Goal: Contribute content

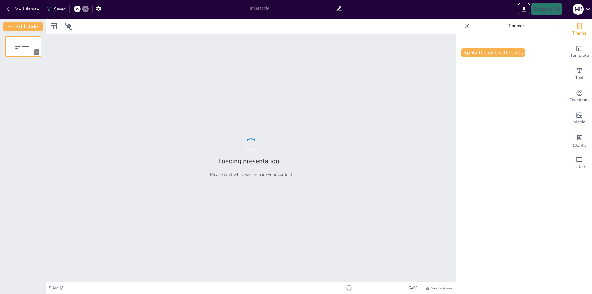
type input "Geografía y Localización del Departamento de [GEOGRAPHIC_DATA]: Un Análisis Reg…"
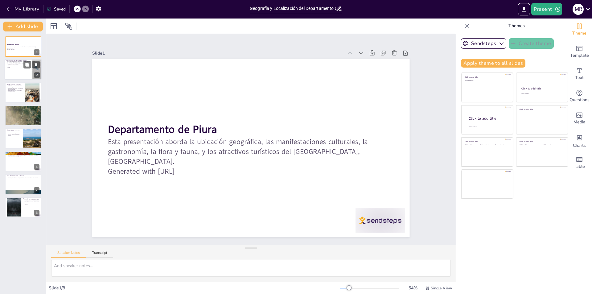
click at [22, 64] on p "La capital, la ciudad de [GEOGRAPHIC_DATA], se encuentra en el [PERSON_NAME] de…" at bounding box center [18, 64] width 24 height 2
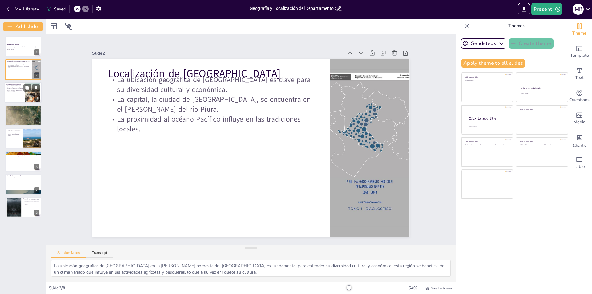
click at [33, 97] on div at bounding box center [32, 92] width 34 height 19
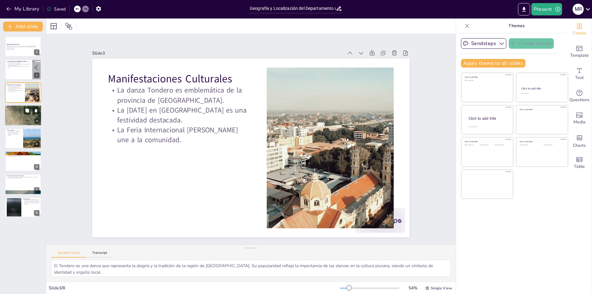
click at [24, 123] on div at bounding box center [23, 115] width 37 height 52
type textarea "El ceviche de caballa es considerado uno de los platos más representativos de l…"
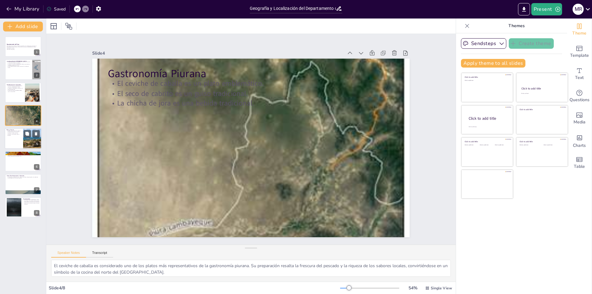
click at [28, 141] on div at bounding box center [32, 138] width 31 height 21
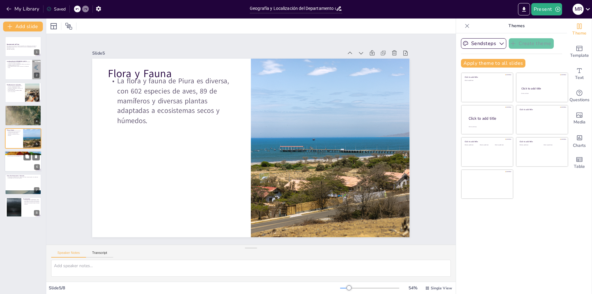
click at [23, 160] on div at bounding box center [23, 161] width 37 height 21
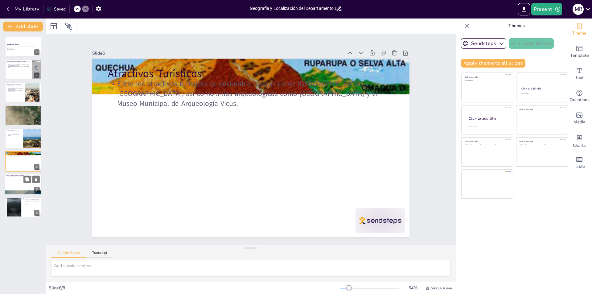
click at [22, 179] on div at bounding box center [23, 184] width 37 height 21
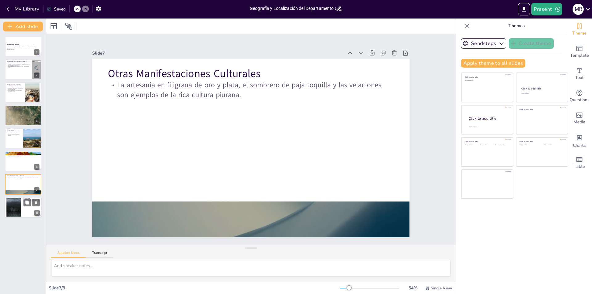
click at [19, 201] on div at bounding box center [13, 207] width 33 height 19
